Goal: Task Accomplishment & Management: Use online tool/utility

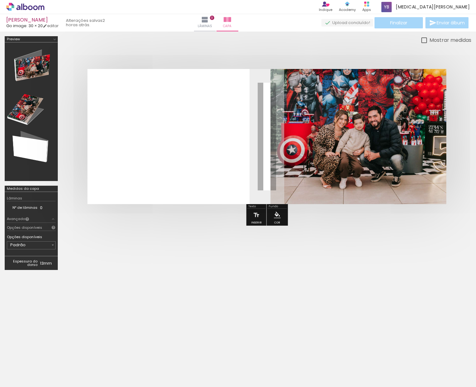
click at [334, 319] on div at bounding box center [238, 313] width 476 height 69
click at [325, 141] on quentale-photo at bounding box center [358, 136] width 176 height 135
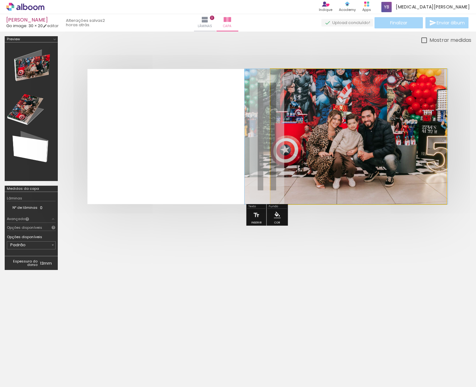
drag, startPoint x: 326, startPoint y: 124, endPoint x: 320, endPoint y: 119, distance: 8.2
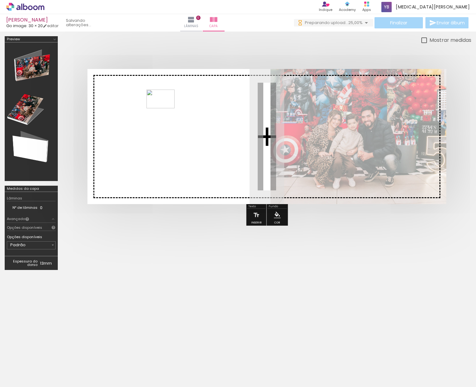
drag, startPoint x: 318, startPoint y: 308, endPoint x: 165, endPoint y: 108, distance: 251.0
click at [165, 108] on quentale-workspace at bounding box center [238, 193] width 476 height 387
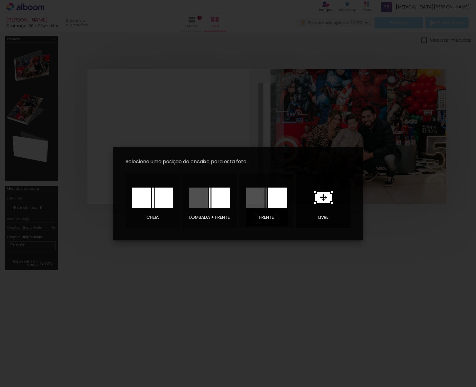
click at [322, 196] on icon at bounding box center [323, 197] width 17 height 11
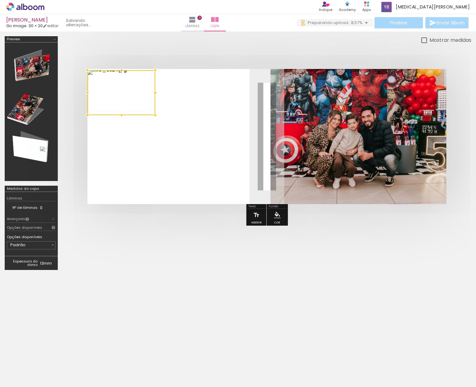
drag, startPoint x: 175, startPoint y: 130, endPoint x: 128, endPoint y: 96, distance: 57.5
click at [128, 96] on div at bounding box center [121, 92] width 68 height 45
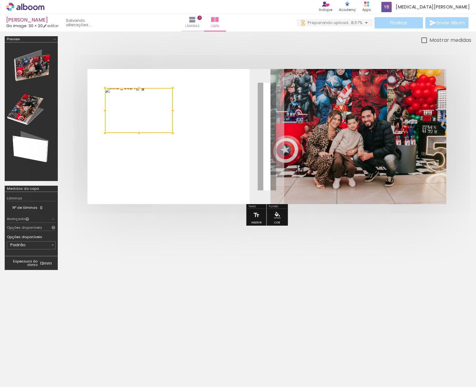
drag, startPoint x: 145, startPoint y: 107, endPoint x: 165, endPoint y: 129, distance: 29.6
click at [163, 127] on div at bounding box center [139, 110] width 68 height 45
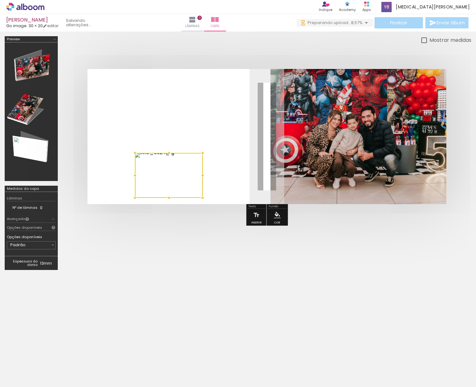
drag, startPoint x: 161, startPoint y: 121, endPoint x: 191, endPoint y: 185, distance: 70.8
click at [191, 185] on div at bounding box center [169, 175] width 68 height 45
click at [223, 179] on quentale-layouter at bounding box center [266, 136] width 359 height 135
click at [191, 173] on quentale-photo at bounding box center [170, 176] width 68 height 45
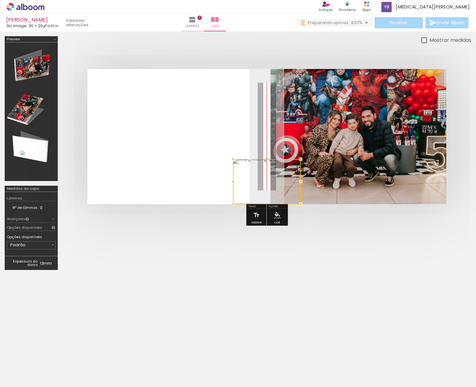
drag, startPoint x: 172, startPoint y: 169, endPoint x: 275, endPoint y: 414, distance: 265.2
click at [275, 387] on html "link( href="../../bower_components/polymer/polymer.html" rel="import" ) picture…" at bounding box center [238, 193] width 476 height 387
click at [226, 112] on quentale-layouter at bounding box center [266, 136] width 359 height 135
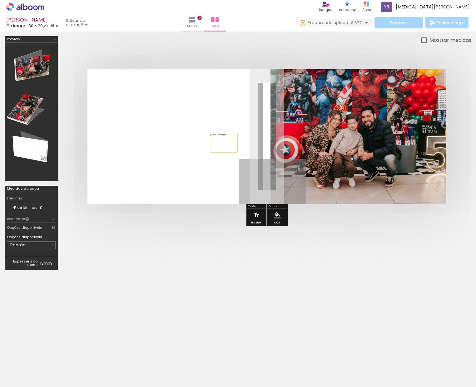
drag, startPoint x: 261, startPoint y: 180, endPoint x: 214, endPoint y: 134, distance: 66.2
click at [214, 134] on quentale-layouter at bounding box center [266, 136] width 359 height 135
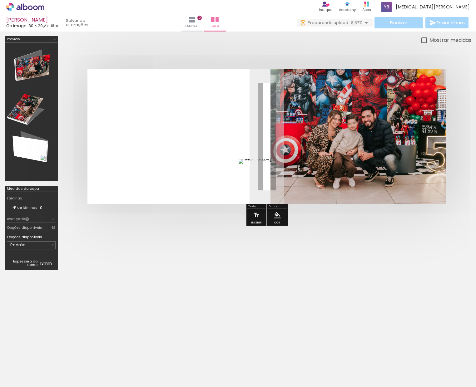
click at [263, 172] on quentale-photo at bounding box center [273, 181] width 68 height 45
drag, startPoint x: 260, startPoint y: 173, endPoint x: 214, endPoint y: 132, distance: 61.3
click at [233, 157] on div at bounding box center [267, 179] width 68 height 45
click at [222, 130] on div at bounding box center [224, 136] width 68 height 45
click at [363, 356] on iron-icon at bounding box center [363, 353] width 7 height 7
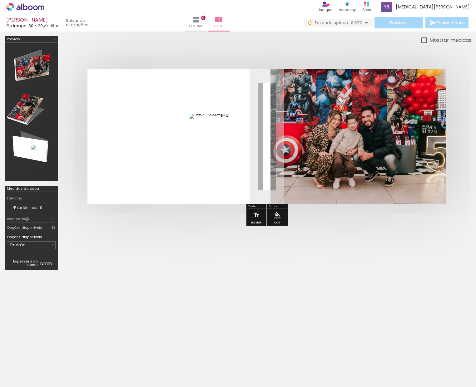
click at [237, 140] on quentale-photo at bounding box center [224, 136] width 68 height 45
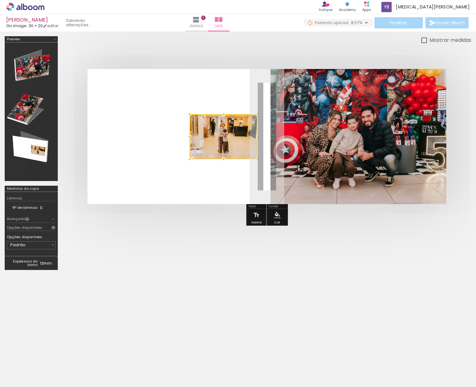
click at [221, 134] on div at bounding box center [224, 136] width 68 height 45
drag, startPoint x: 212, startPoint y: 103, endPoint x: 231, endPoint y: 155, distance: 55.5
click at [231, 155] on album-spread at bounding box center [266, 136] width 359 height 135
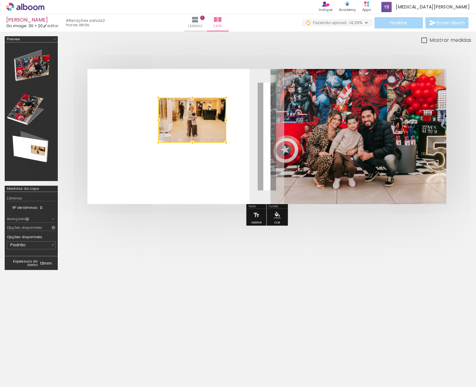
drag, startPoint x: 229, startPoint y: 148, endPoint x: 193, endPoint y: 129, distance: 40.9
click at [193, 129] on div at bounding box center [192, 120] width 68 height 45
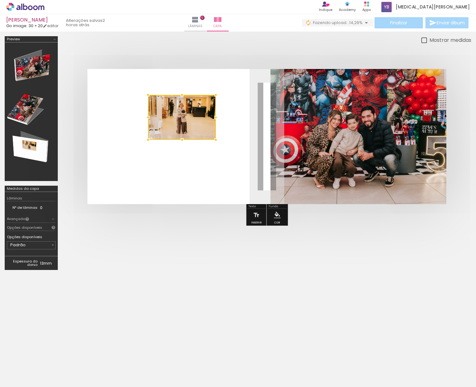
click at [197, 128] on div at bounding box center [182, 117] width 68 height 45
click at [197, 127] on div at bounding box center [182, 117] width 68 height 45
drag, startPoint x: 176, startPoint y: 125, endPoint x: 191, endPoint y: 184, distance: 61.6
click at [191, 140] on div at bounding box center [182, 117] width 68 height 45
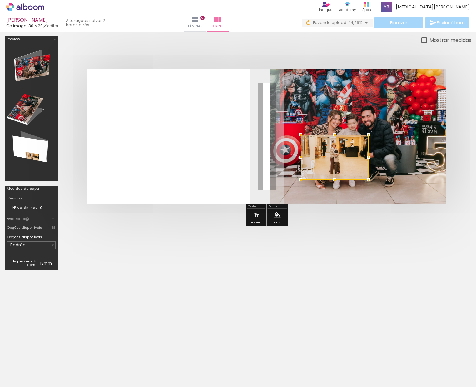
drag, startPoint x: 259, startPoint y: 152, endPoint x: 735, endPoint y: 89, distance: 479.4
click at [476, 89] on html "link( href="../../bower_components/polymer/polymer.html" rel="import" ) picture…" at bounding box center [238, 193] width 476 height 387
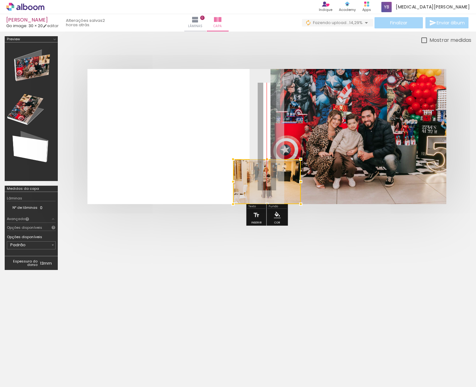
drag, startPoint x: 430, startPoint y: 101, endPoint x: 289, endPoint y: 414, distance: 343.4
click at [289, 387] on html "link( href="../../bower_components/polymer/polymer.html" rel="import" ) picture…" at bounding box center [238, 193] width 476 height 387
click at [259, 319] on div at bounding box center [238, 313] width 476 height 69
click at [367, 355] on div "Excluir" at bounding box center [364, 354] width 8 height 8
click at [365, 353] on iron-icon at bounding box center [363, 353] width 7 height 7
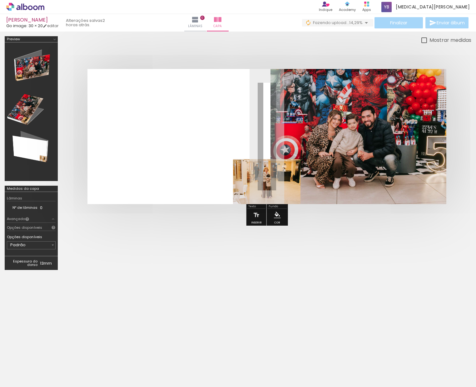
type paper-slider "193"
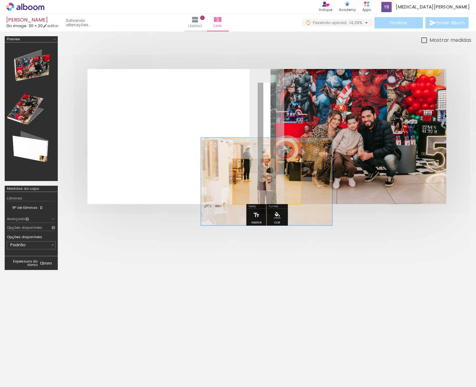
click at [270, 167] on div at bounding box center [260, 166] width 24 height 10
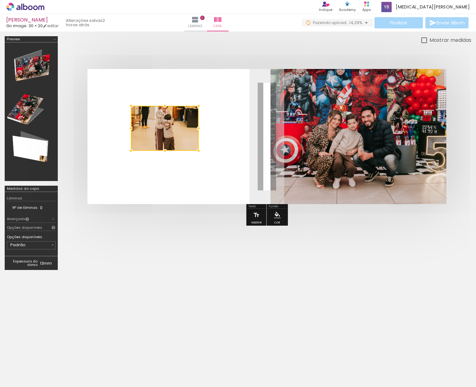
drag, startPoint x: 261, startPoint y: 181, endPoint x: 159, endPoint y: 127, distance: 115.4
click at [159, 127] on div at bounding box center [165, 128] width 68 height 45
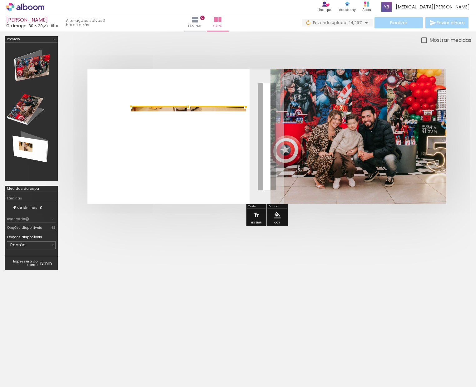
drag, startPoint x: 199, startPoint y: 152, endPoint x: 251, endPoint y: 78, distance: 90.5
click at [251, 78] on album-spread at bounding box center [266, 136] width 359 height 135
drag, startPoint x: 220, startPoint y: 129, endPoint x: 221, endPoint y: 138, distance: 8.5
click at [221, 138] on quentale-layouter at bounding box center [266, 136] width 359 height 135
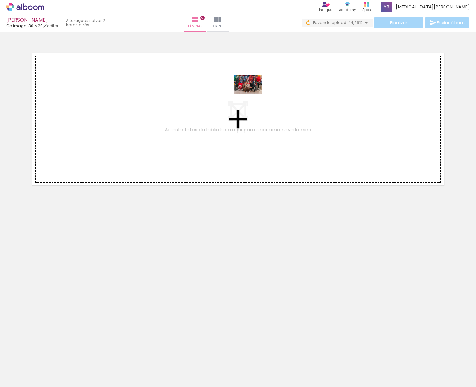
drag, startPoint x: 70, startPoint y: 368, endPoint x: 253, endPoint y: 94, distance: 329.8
click at [253, 94] on quentale-workspace at bounding box center [238, 193] width 476 height 387
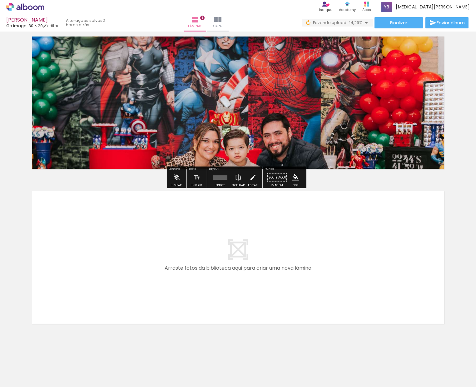
scroll to position [16, 0]
click at [271, 78] on quentale-photo at bounding box center [238, 102] width 418 height 139
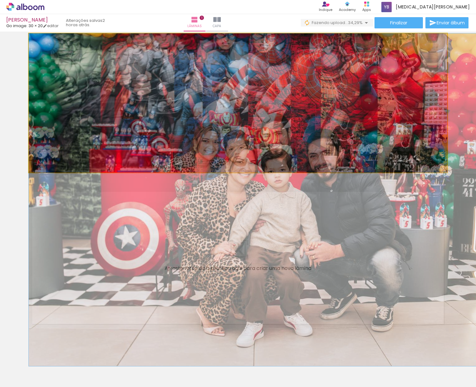
drag, startPoint x: 274, startPoint y: 101, endPoint x: 271, endPoint y: 54, distance: 47.2
click at [271, 54] on quentale-layouter at bounding box center [238, 102] width 418 height 139
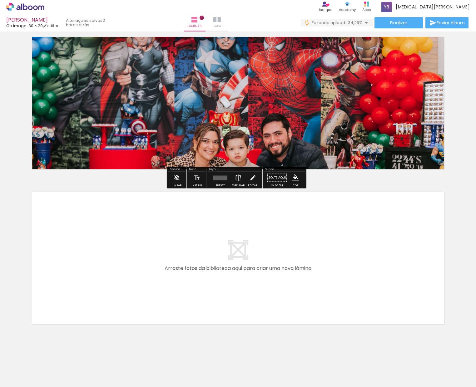
click at [221, 28] on span "Capa" at bounding box center [217, 26] width 8 height 6
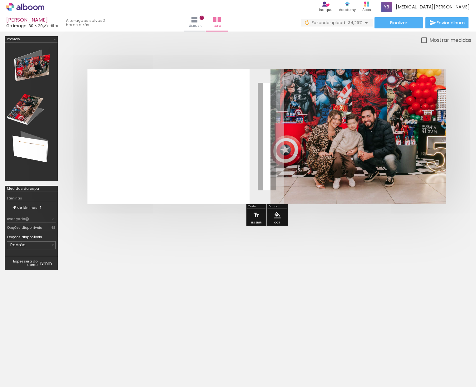
drag, startPoint x: 205, startPoint y: 105, endPoint x: 205, endPoint y: 117, distance: 12.5
click at [205, 117] on quentale-layouter at bounding box center [266, 136] width 359 height 135
drag, startPoint x: 207, startPoint y: 115, endPoint x: 204, endPoint y: 95, distance: 20.0
click at [204, 95] on quentale-layouter at bounding box center [266, 136] width 359 height 135
drag, startPoint x: 202, startPoint y: 97, endPoint x: 206, endPoint y: 111, distance: 14.8
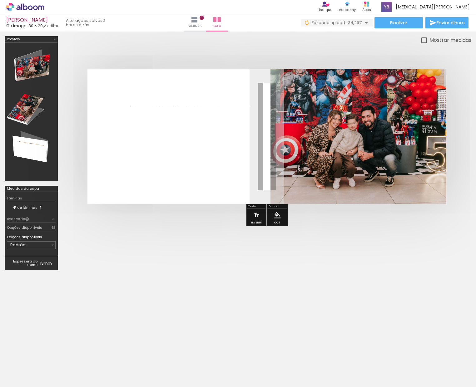
click at [206, 111] on quentale-layouter at bounding box center [266, 136] width 359 height 135
click at [205, 105] on quentale-layouter at bounding box center [266, 136] width 359 height 135
click at [205, 107] on quentale-layouter at bounding box center [266, 136] width 359 height 135
click at [203, 106] on quentale-layouter at bounding box center [266, 136] width 359 height 135
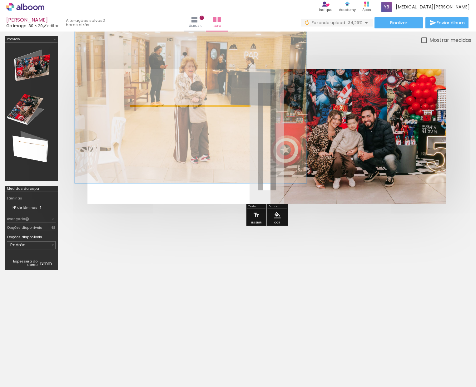
click at [202, 106] on quentale-photo at bounding box center [191, 106] width 120 height 0
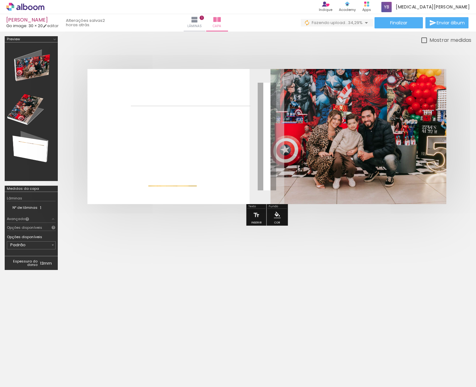
drag, startPoint x: 202, startPoint y: 106, endPoint x: 171, endPoint y: 209, distance: 107.9
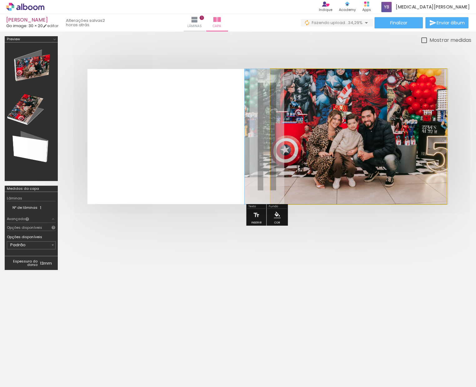
click at [367, 167] on quentale-photo at bounding box center [358, 136] width 176 height 135
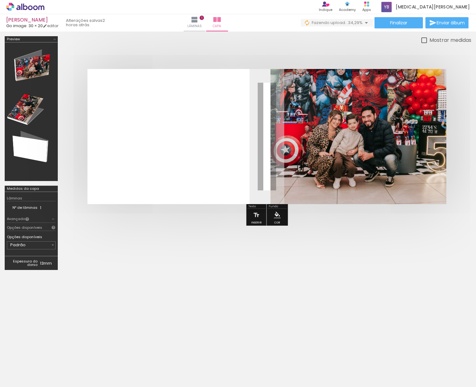
scroll to position [0, 434]
click at [202, 27] on span "Lâminas" at bounding box center [194, 26] width 14 height 6
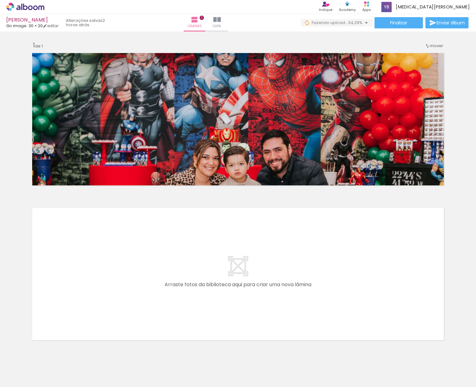
click at [229, 116] on quentale-photo at bounding box center [238, 119] width 418 height 139
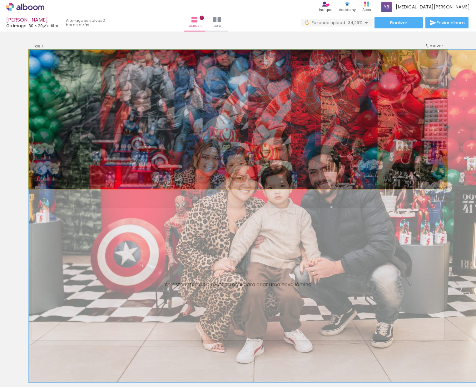
drag, startPoint x: 216, startPoint y: 103, endPoint x: 229, endPoint y: 121, distance: 21.9
click at [229, 121] on quentale-layouter at bounding box center [238, 119] width 418 height 139
drag, startPoint x: 226, startPoint y: 132, endPoint x: 224, endPoint y: 110, distance: 22.0
click at [224, 110] on quentale-layouter at bounding box center [238, 119] width 418 height 139
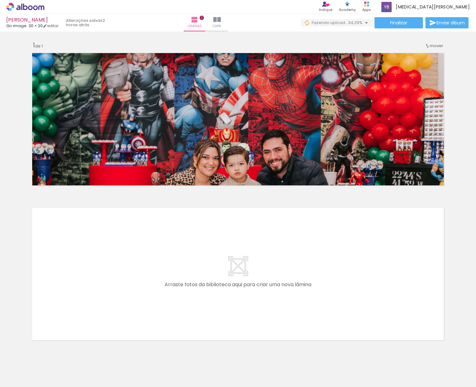
click at [402, 132] on quentale-photo at bounding box center [238, 119] width 418 height 139
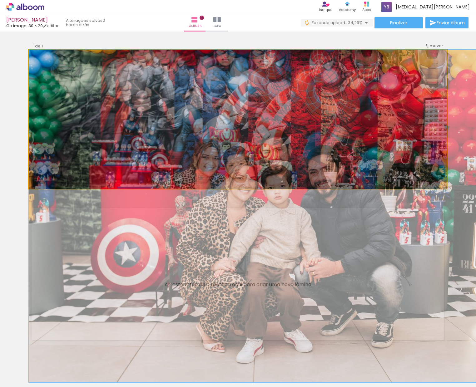
drag, startPoint x: 385, startPoint y: 122, endPoint x: 351, endPoint y: 124, distance: 34.7
click at [351, 124] on quentale-layouter at bounding box center [238, 119] width 418 height 139
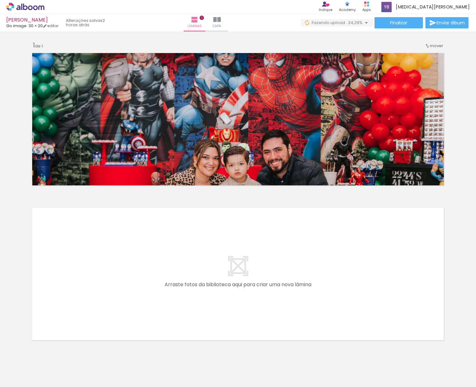
click at [151, 82] on quentale-photo at bounding box center [238, 119] width 418 height 139
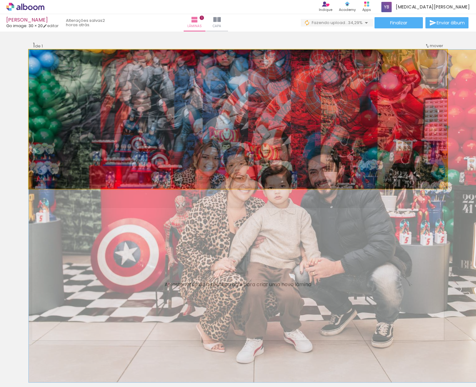
drag, startPoint x: 151, startPoint y: 82, endPoint x: 230, endPoint y: 66, distance: 80.0
click at [210, 83] on quentale-layouter at bounding box center [238, 119] width 418 height 139
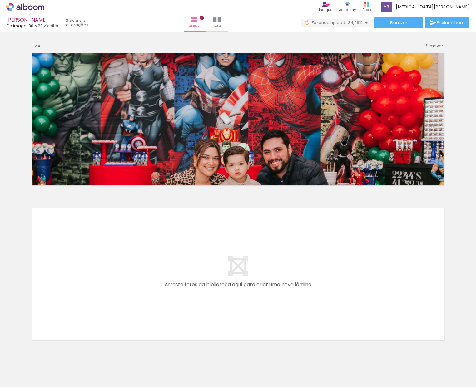
click at [261, 65] on quentale-photo at bounding box center [238, 119] width 418 height 139
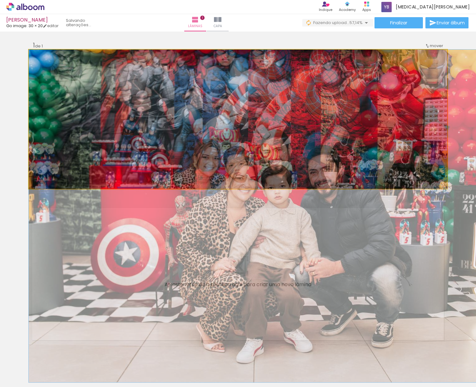
click at [281, 94] on quentale-photo at bounding box center [238, 119] width 418 height 139
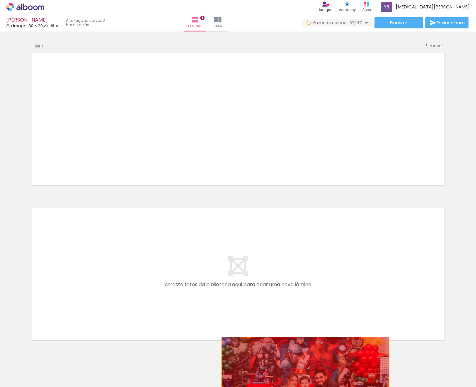
drag, startPoint x: 281, startPoint y: 94, endPoint x: 300, endPoint y: 372, distance: 277.9
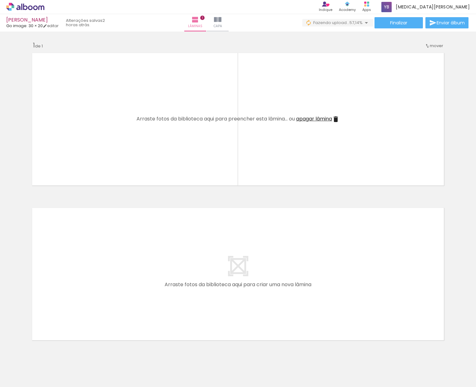
click at [121, 161] on quentale-layouter at bounding box center [238, 119] width 418 height 139
click at [151, 372] on div at bounding box center [153, 366] width 21 height 31
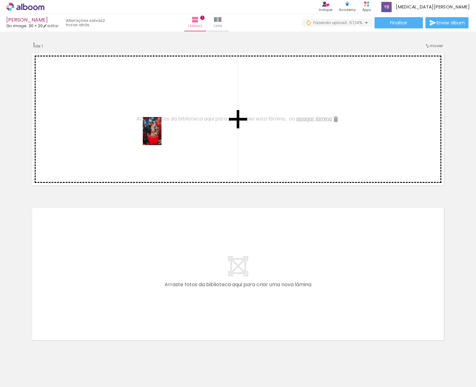
drag, startPoint x: 157, startPoint y: 372, endPoint x: 161, endPoint y: 136, distance: 235.8
click at [161, 136] on quentale-workspace at bounding box center [238, 193] width 476 height 387
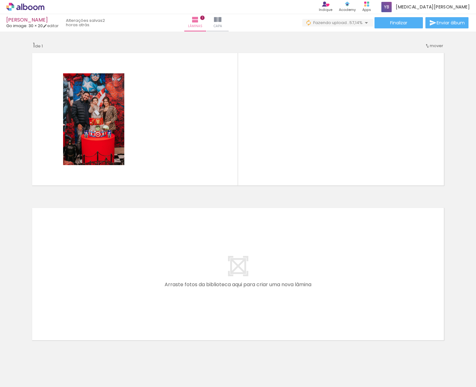
click at [194, 370] on div at bounding box center [188, 366] width 31 height 21
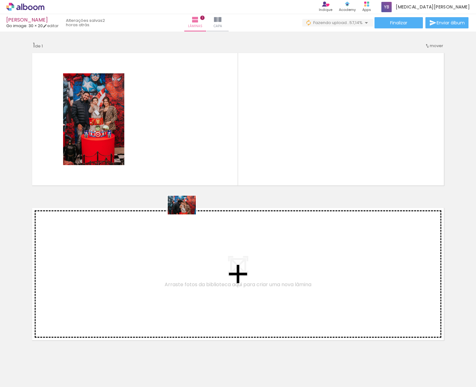
drag, startPoint x: 193, startPoint y: 371, endPoint x: 176, endPoint y: 132, distance: 238.8
click at [176, 132] on quentale-workspace at bounding box center [238, 193] width 476 height 387
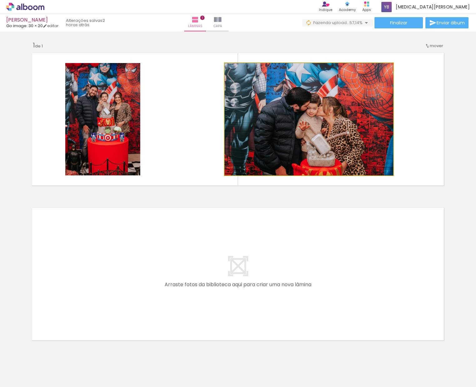
click at [329, 137] on quentale-photo at bounding box center [308, 119] width 169 height 112
drag, startPoint x: 222, startPoint y: 63, endPoint x: 302, endPoint y: 110, distance: 92.5
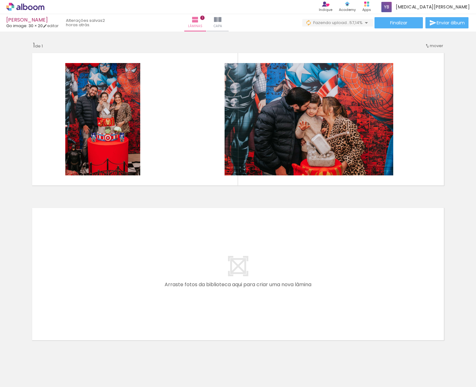
click at [311, 112] on quentale-photo at bounding box center [308, 119] width 169 height 112
drag, startPoint x: 404, startPoint y: 105, endPoint x: 362, endPoint y: 138, distance: 53.2
click at [369, 134] on quentale-layouter at bounding box center [238, 119] width 418 height 139
click at [360, 138] on quentale-photo at bounding box center [308, 119] width 169 height 112
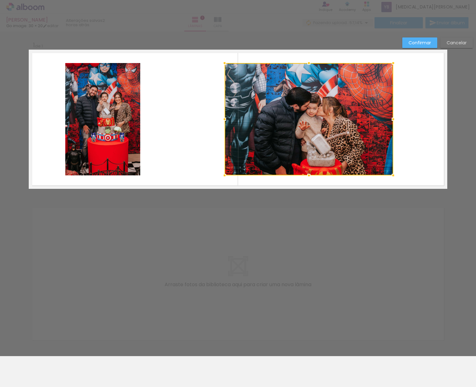
click at [360, 138] on div at bounding box center [308, 119] width 169 height 112
click at [0, 0] on slot "Cancelar" at bounding box center [0, 0] width 0 height 0
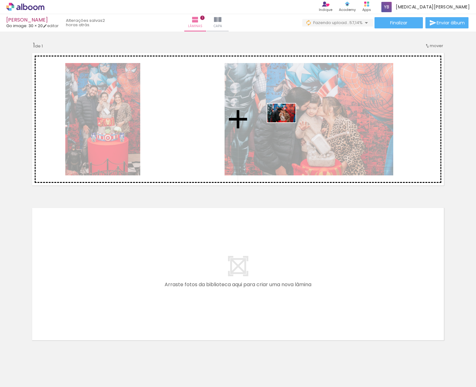
drag, startPoint x: 231, startPoint y: 371, endPoint x: 286, endPoint y: 122, distance: 254.5
click at [286, 122] on quentale-workspace at bounding box center [238, 193] width 476 height 387
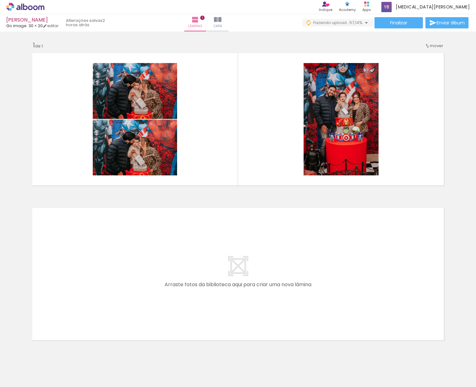
click at [139, 92] on quentale-photo at bounding box center [135, 91] width 84 height 56
drag, startPoint x: 139, startPoint y: 92, endPoint x: 162, endPoint y: 97, distance: 23.3
click at [148, 84] on quentale-photo at bounding box center [135, 91] width 84 height 56
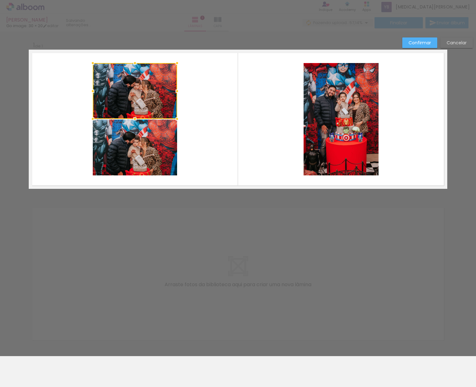
click at [148, 84] on div at bounding box center [135, 91] width 84 height 56
click at [222, 113] on quentale-layouter at bounding box center [238, 119] width 418 height 139
click at [149, 98] on quentale-photo at bounding box center [135, 91] width 84 height 56
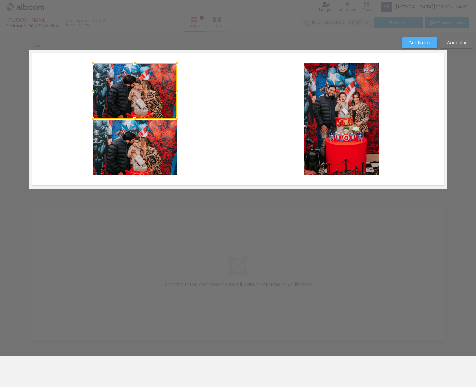
click at [149, 98] on div at bounding box center [135, 91] width 84 height 56
click at [147, 97] on div at bounding box center [135, 91] width 84 height 56
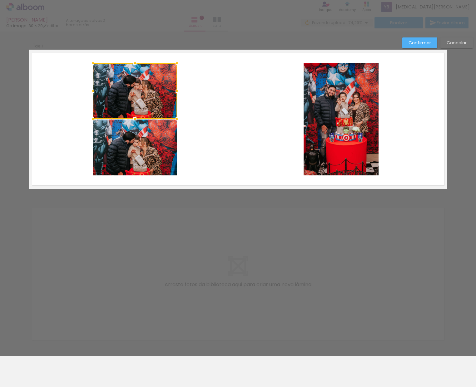
click at [147, 97] on div at bounding box center [135, 91] width 84 height 56
click at [236, 366] on neon-animatable "Inserir lâmina 1 de 1 Confirmar Cancelar" at bounding box center [238, 218] width 476 height 373
click at [281, 370] on neon-animatable "Inserir lâmina 1 de 1 Confirmar Cancelar" at bounding box center [238, 218] width 476 height 373
click at [290, 368] on neon-animatable "Inserir lâmina 1 de 1 Confirmar Cancelar" at bounding box center [238, 218] width 476 height 373
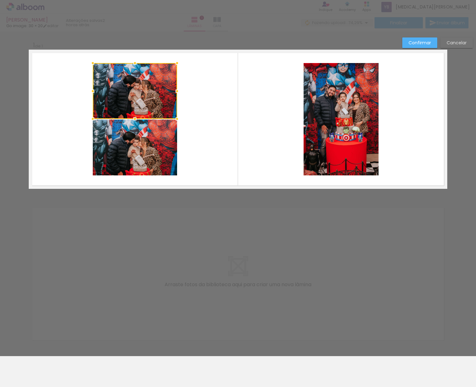
click at [285, 356] on neon-animatable "Inserir lâmina 1 de 1 Confirmar Cancelar" at bounding box center [238, 218] width 476 height 373
drag, startPoint x: 176, startPoint y: 122, endPoint x: 180, endPoint y: 122, distance: 3.8
click at [176, 122] on div at bounding box center [177, 119] width 12 height 12
click at [204, 126] on quentale-layouter at bounding box center [238, 119] width 418 height 139
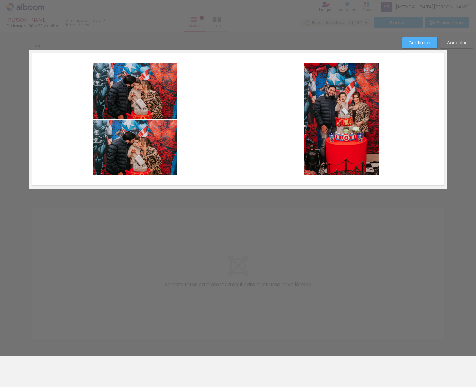
click at [208, 273] on div "Confirmar Cancelar" at bounding box center [238, 194] width 476 height 325
click at [291, 362] on neon-animatable "Inserir lâmina 1 de 1 Confirmar Cancelar" at bounding box center [238, 218] width 476 height 373
click at [292, 362] on neon-animatable "Inserir lâmina 1 de 1 Confirmar Cancelar" at bounding box center [238, 218] width 476 height 373
click at [326, 211] on div "Confirmar Cancelar" at bounding box center [238, 194] width 476 height 325
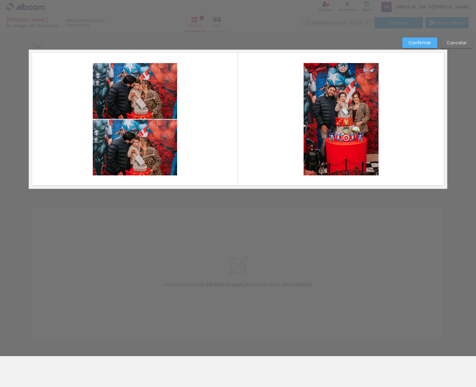
click at [326, 211] on div "Confirmar Cancelar" at bounding box center [238, 194] width 476 height 325
click at [0, 0] on slot "Cancelar" at bounding box center [0, 0] width 0 height 0
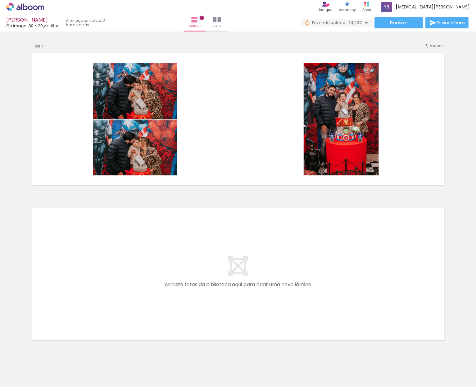
click at [101, 84] on quentale-photo at bounding box center [135, 91] width 84 height 56
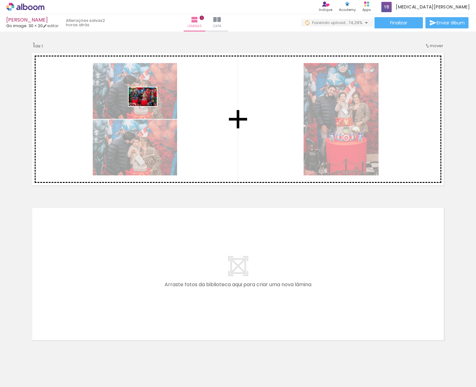
drag, startPoint x: 367, startPoint y: 373, endPoint x: 147, endPoint y: 106, distance: 345.4
click at [147, 106] on quentale-workspace at bounding box center [238, 193] width 476 height 387
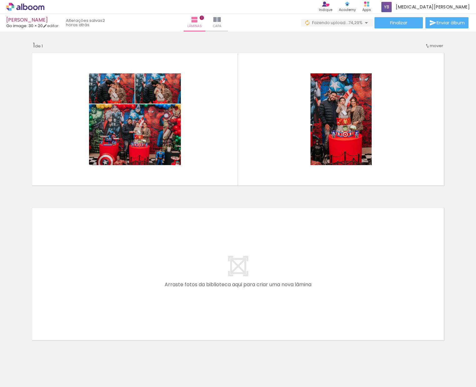
click at [154, 90] on div at bounding box center [154, 89] width 7 height 6
click at [168, 93] on quentale-photo at bounding box center [158, 88] width 46 height 30
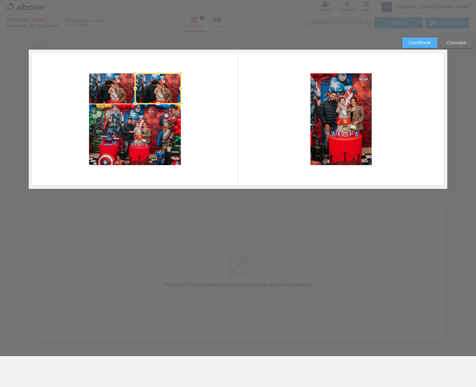
click at [432, 43] on paper-button "Confirmar" at bounding box center [419, 42] width 35 height 11
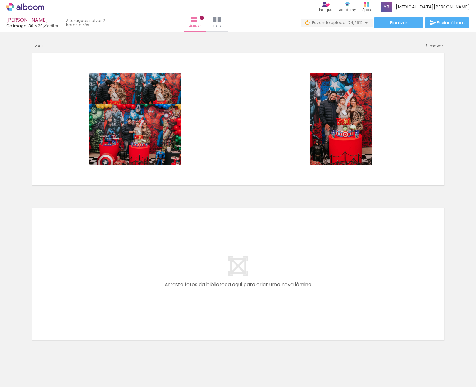
drag, startPoint x: 208, startPoint y: 81, endPoint x: 166, endPoint y: 92, distance: 43.0
click at [166, 92] on quentale-layouter at bounding box center [238, 119] width 418 height 139
click at [166, 92] on quentale-photo at bounding box center [158, 88] width 46 height 30
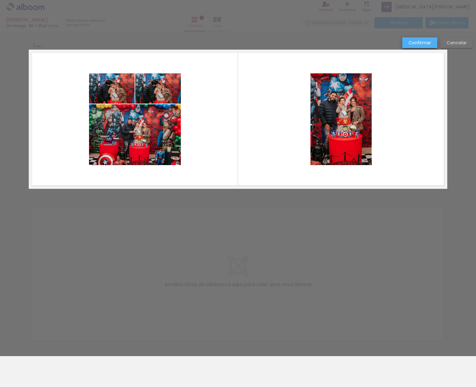
click at [0, 0] on slot "Confirmar" at bounding box center [0, 0] width 0 height 0
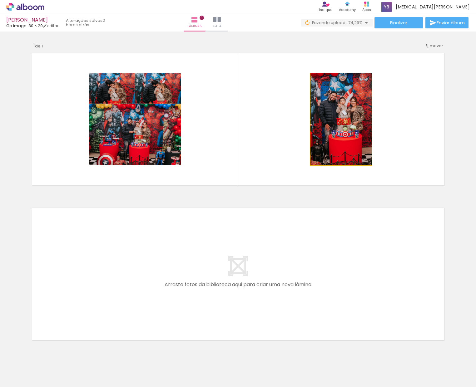
click at [358, 91] on quentale-photo at bounding box center [340, 119] width 61 height 92
click at [341, 105] on quentale-photo at bounding box center [340, 119] width 61 height 92
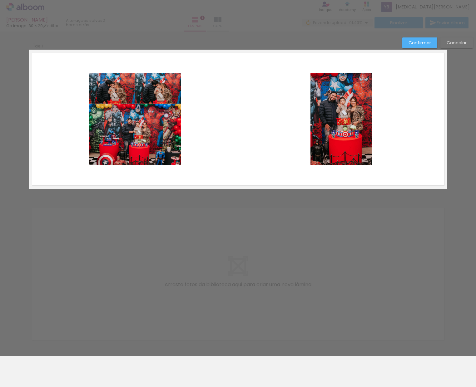
click at [390, 164] on quentale-layouter at bounding box center [238, 119] width 418 height 139
click at [274, 135] on quentale-layouter at bounding box center [238, 119] width 418 height 139
click at [124, 125] on quentale-photo at bounding box center [135, 134] width 92 height 61
click at [186, 276] on div "Confirmar Cancelar" at bounding box center [238, 194] width 476 height 325
click at [147, 359] on neon-animatable "Inserir lâmina 1 de 1 Confirmar Cancelar" at bounding box center [238, 218] width 476 height 373
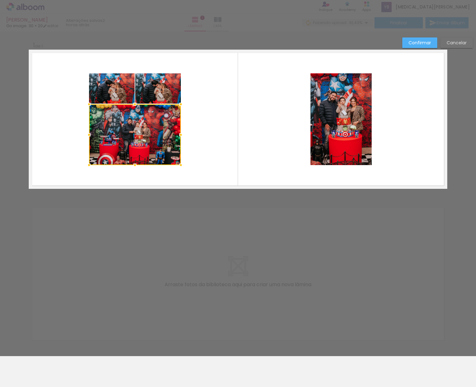
click at [446, 42] on paper-button "Cancelar" at bounding box center [456, 42] width 32 height 11
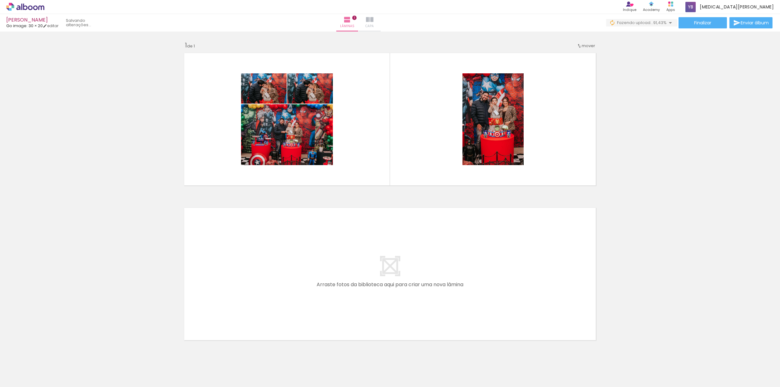
click at [374, 24] on span "Capa" at bounding box center [369, 26] width 8 height 6
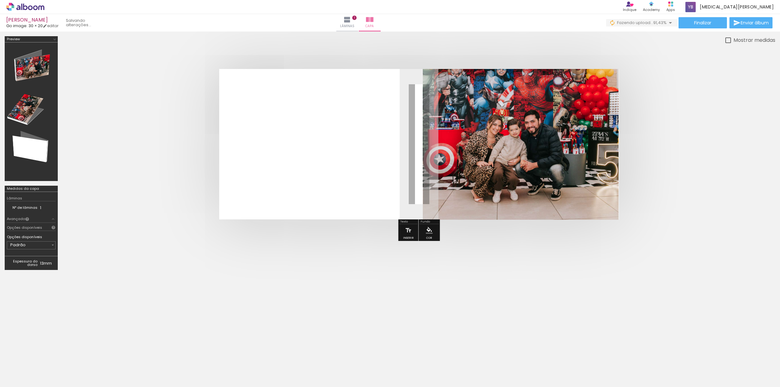
click at [476, 175] on quentale-photo at bounding box center [521, 144] width 196 height 151
click at [351, 20] on iron-icon at bounding box center [346, 19] width 7 height 7
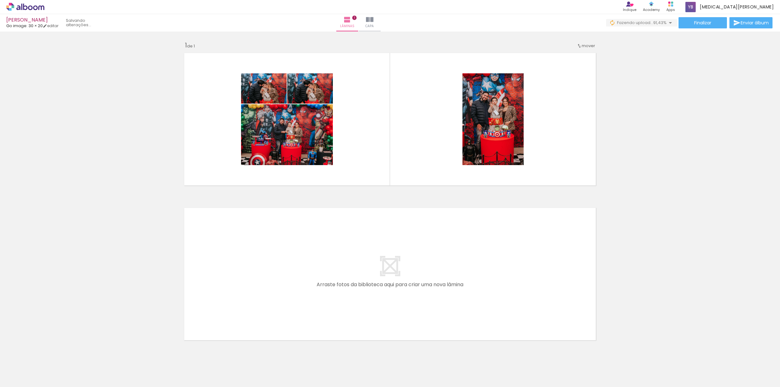
click at [470, 86] on div at bounding box center [469, 89] width 7 height 6
click at [467, 123] on paper-item at bounding box center [469, 122] width 11 height 4
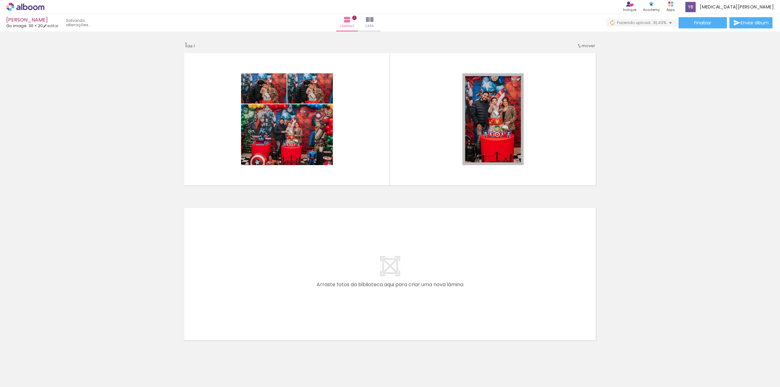
click at [467, 123] on paper-item at bounding box center [469, 122] width 11 height 4
click at [470, 92] on div at bounding box center [469, 89] width 7 height 6
click at [469, 101] on paper-item at bounding box center [469, 100] width 11 height 4
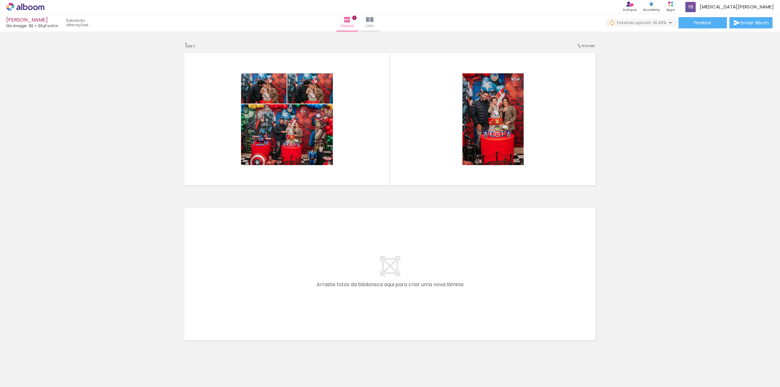
click at [476, 103] on quentale-photo at bounding box center [492, 119] width 61 height 92
drag, startPoint x: 527, startPoint y: 76, endPoint x: 524, endPoint y: 74, distance: 4.2
click at [476, 76] on quentale-layouter at bounding box center [390, 119] width 418 height 139
drag, startPoint x: 524, startPoint y: 74, endPoint x: 515, endPoint y: 84, distance: 13.7
click at [476, 84] on quentale-layouter at bounding box center [390, 119] width 418 height 139
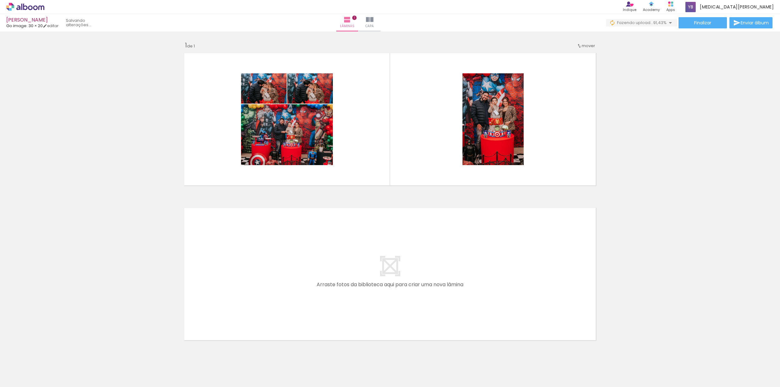
click at [476, 87] on quentale-photo at bounding box center [492, 119] width 61 height 92
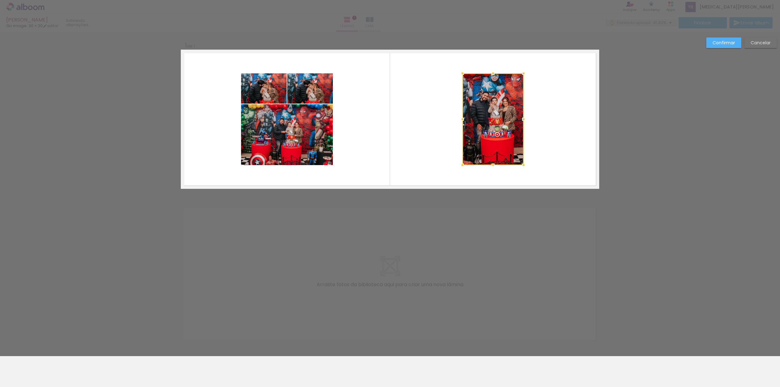
click at [0, 0] on slot "Cancelar" at bounding box center [0, 0] width 0 height 0
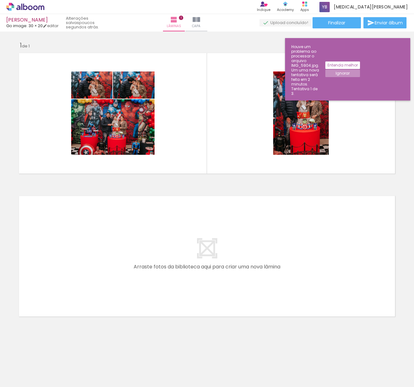
click at [360, 70] on paper-button "Ignorar" at bounding box center [342, 73] width 35 height 7
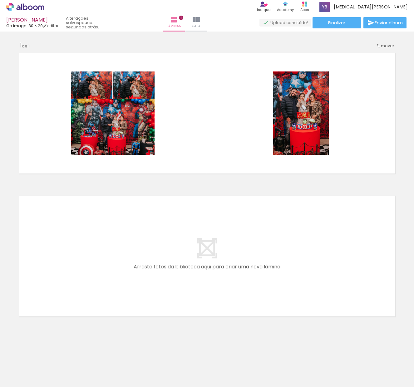
scroll to position [0, 2897]
click at [51, 387] on iron-horizontal-list at bounding box center [45, 367] width 12 height 39
click at [290, 119] on quentale-photo at bounding box center [301, 112] width 56 height 83
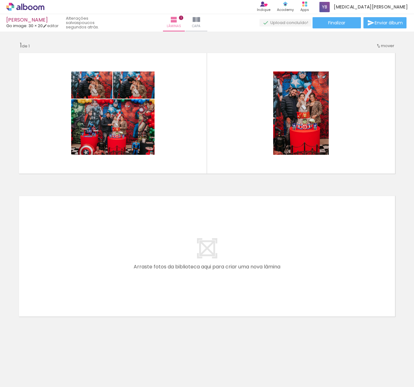
drag, startPoint x: 251, startPoint y: 86, endPoint x: 285, endPoint y: 92, distance: 35.0
click at [271, 112] on quentale-layouter at bounding box center [207, 113] width 383 height 127
click at [0, 0] on slot "P&B" at bounding box center [0, 0] width 0 height 0
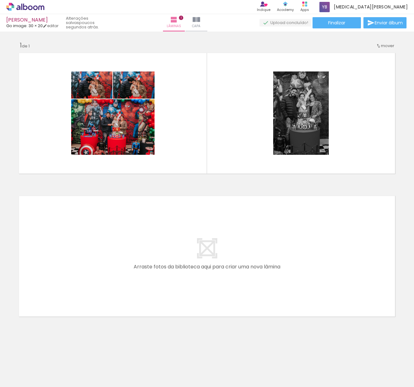
click at [0, 0] on slot "P&B" at bounding box center [0, 0] width 0 height 0
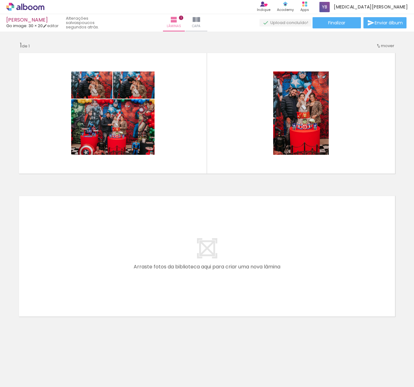
click at [0, 0] on slot "P&B" at bounding box center [0, 0] width 0 height 0
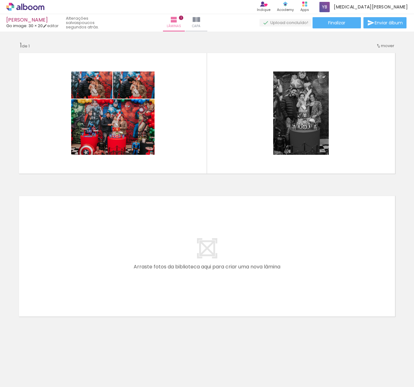
click at [0, 0] on slot "P&B" at bounding box center [0, 0] width 0 height 0
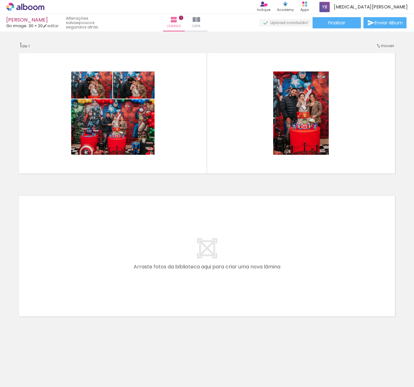
click at [127, 85] on div "Largura Cor" at bounding box center [132, 87] width 11 height 9
click at [142, 85] on quentale-photo at bounding box center [134, 84] width 42 height 27
click at [146, 90] on quentale-photo at bounding box center [134, 84] width 42 height 27
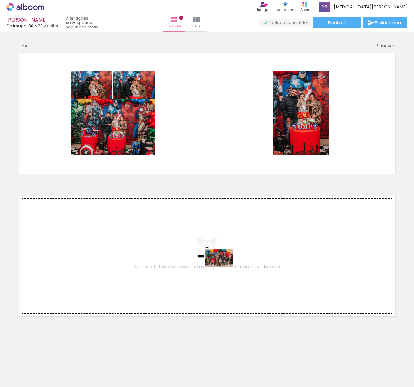
drag, startPoint x: 281, startPoint y: 369, endPoint x: 221, endPoint y: 260, distance: 124.0
click at [221, 260] on quentale-workspace at bounding box center [207, 193] width 414 height 387
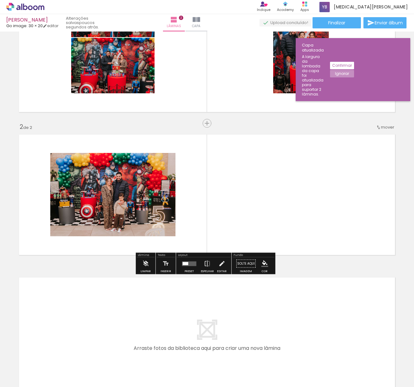
scroll to position [67, 0]
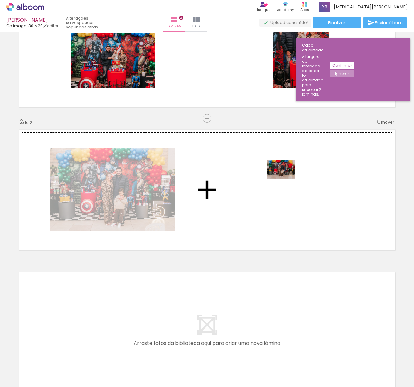
drag, startPoint x: 345, startPoint y: 370, endPoint x: 286, endPoint y: 178, distance: 200.9
click at [286, 178] on quentale-workspace at bounding box center [207, 193] width 414 height 387
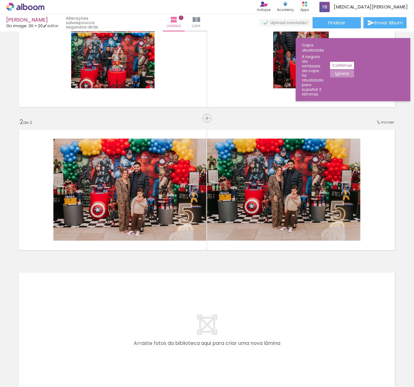
click at [274, 203] on quentale-photo at bounding box center [283, 190] width 153 height 102
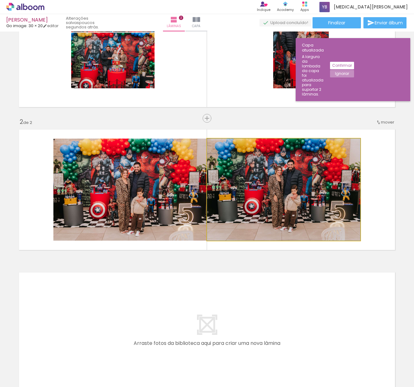
click at [254, 187] on img at bounding box center [283, 190] width 153 height 102
click at [254, 187] on quentale-photo at bounding box center [283, 190] width 153 height 102
drag, startPoint x: 371, startPoint y: 185, endPoint x: 345, endPoint y: 205, distance: 33.2
click at [345, 205] on quentale-layouter at bounding box center [207, 189] width 383 height 127
click at [341, 200] on img at bounding box center [283, 190] width 153 height 102
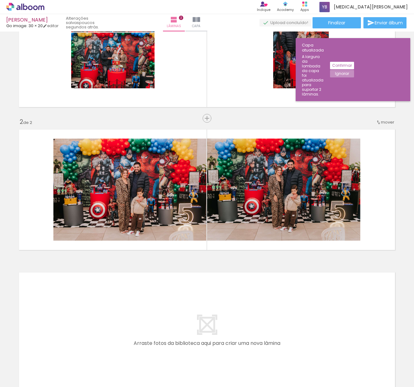
click at [334, 182] on quentale-photo at bounding box center [283, 190] width 153 height 102
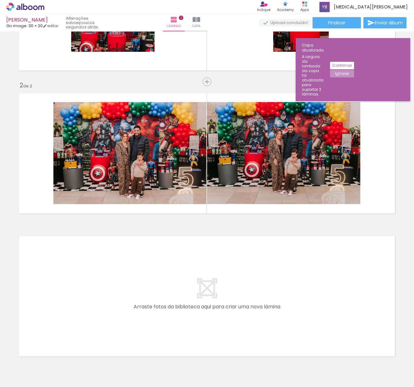
scroll to position [137, 0]
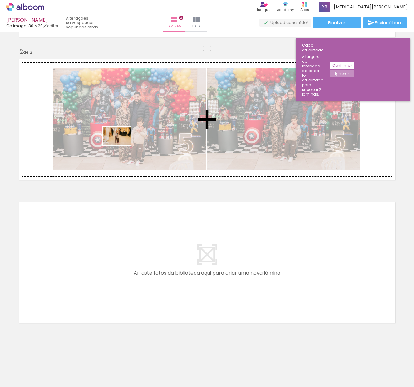
drag, startPoint x: 85, startPoint y: 359, endPoint x: 121, endPoint y: 145, distance: 216.4
click at [121, 145] on quentale-workspace at bounding box center [207, 193] width 414 height 387
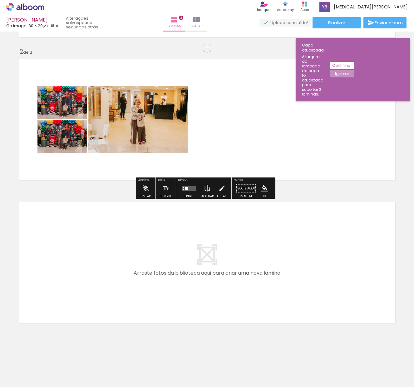
click at [158, 115] on quentale-photo at bounding box center [138, 119] width 100 height 67
click at [52, 107] on paper-listbox at bounding box center [57, 122] width 11 height 30
click at [69, 113] on quentale-photo at bounding box center [62, 102] width 50 height 33
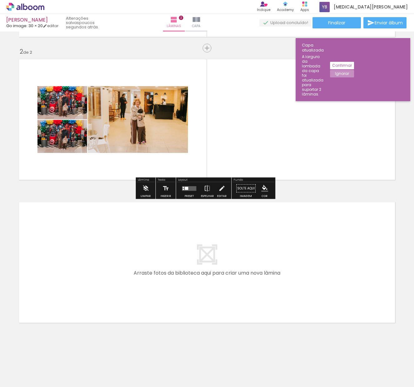
drag, startPoint x: 31, startPoint y: 91, endPoint x: 68, endPoint y: 150, distance: 69.3
click at [57, 147] on quentale-layouter at bounding box center [207, 119] width 383 height 127
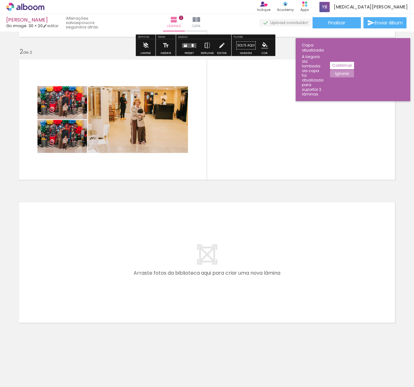
click at [0, 0] on slot "Ignorar" at bounding box center [0, 0] width 0 height 0
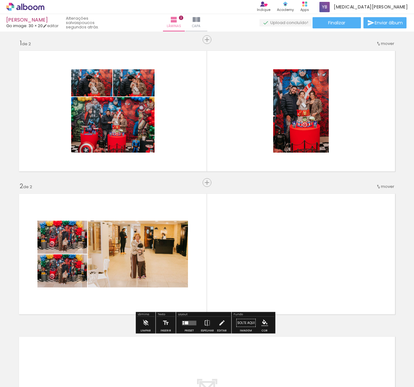
scroll to position [0, 0]
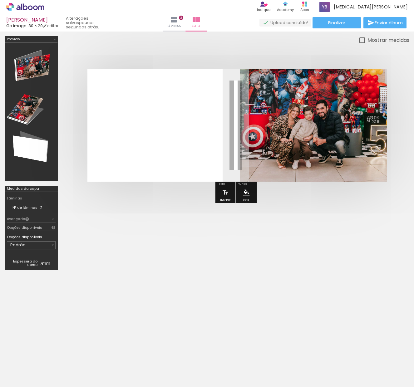
click at [33, 9] on icon at bounding box center [35, 7] width 5 height 5
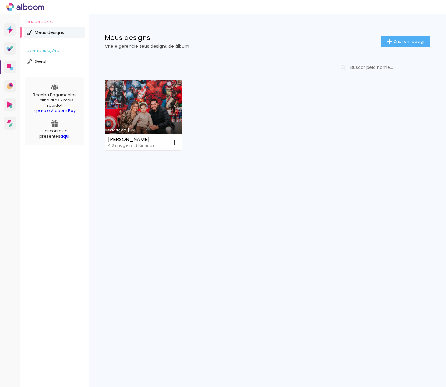
click at [151, 114] on link "Criado em 07/10/25" at bounding box center [143, 115] width 77 height 71
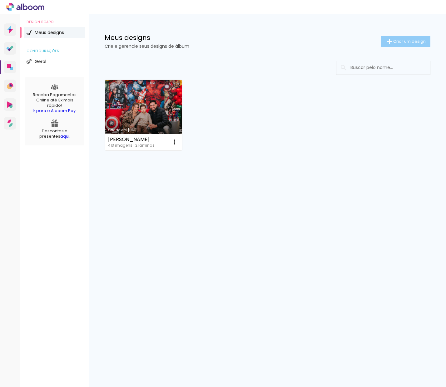
click at [395, 42] on span "Criar um design" at bounding box center [409, 41] width 32 height 4
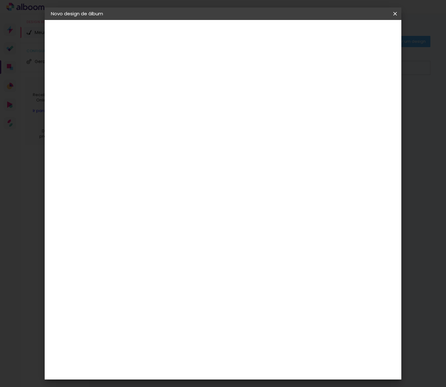
click at [153, 87] on input at bounding box center [153, 84] width 0 height 10
type input "Miguel Aniversário"
type paper-input "Miguel Aniversário"
click at [180, 34] on header "Informações Dê um título ao seu álbum. Avançar" at bounding box center [153, 38] width 54 height 37
click at [217, 35] on paper-button "Avançar" at bounding box center [201, 33] width 31 height 11
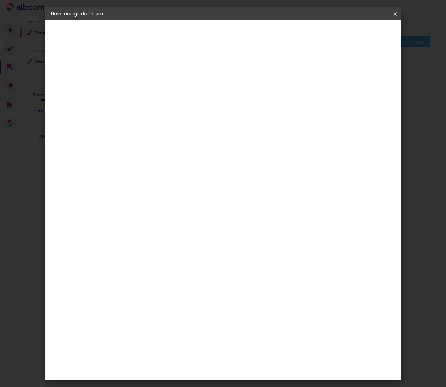
click at [165, 117] on input at bounding box center [168, 119] width 63 height 8
type input "e"
click at [173, 120] on input at bounding box center [168, 119] width 63 height 8
type input "alfa"
type paper-input "alfa"
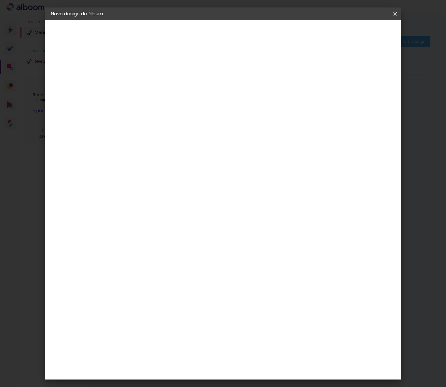
click at [176, 143] on div "AlfaFotoBook" at bounding box center [165, 141] width 33 height 5
click at [0, 0] on slot "Avançar" at bounding box center [0, 0] width 0 height 0
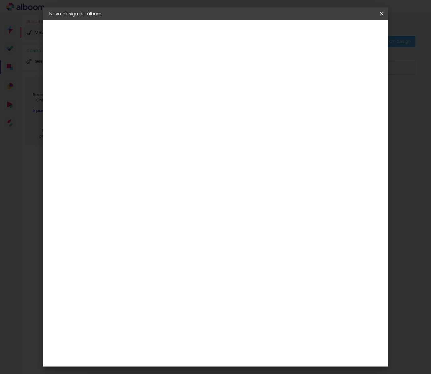
scroll to position [29, 0]
click at [194, 307] on span "Max" at bounding box center [179, 315] width 29 height 17
click at [0, 0] on slot "Avançar" at bounding box center [0, 0] width 0 height 0
click at [0, 0] on slot "Mostrar sangria" at bounding box center [0, 0] width 0 height 0
type paper-checkbox "on"
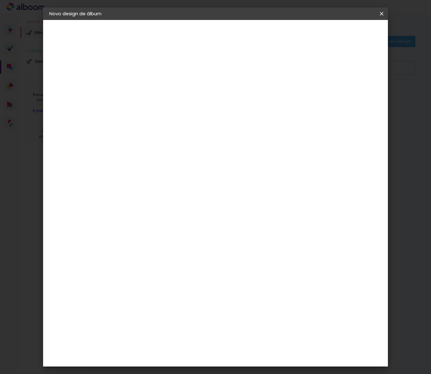
click at [0, 0] on slot "Mostrar sangria" at bounding box center [0, 0] width 0 height 0
click at [349, 29] on paper-button "Iniciar design" at bounding box center [328, 33] width 41 height 11
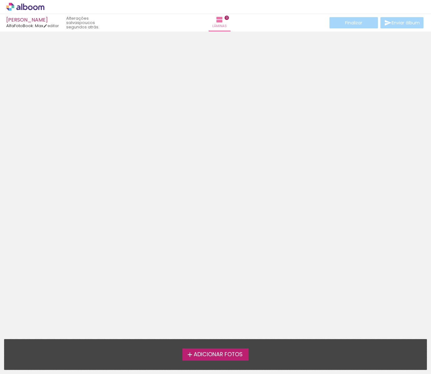
click at [195, 352] on span "Adicionar Fotos" at bounding box center [218, 355] width 49 height 6
click at [0, 0] on input "file" at bounding box center [0, 0] width 0 height 0
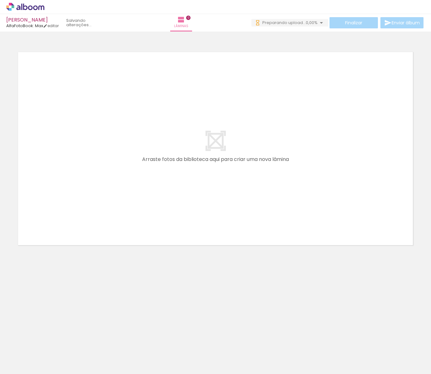
click at [23, 365] on span "Adicionar Fotos" at bounding box center [22, 365] width 19 height 7
click at [0, 0] on input "file" at bounding box center [0, 0] width 0 height 0
click at [19, 366] on span "Adicionar Fotos" at bounding box center [22, 365] width 19 height 7
click at [0, 0] on input "file" at bounding box center [0, 0] width 0 height 0
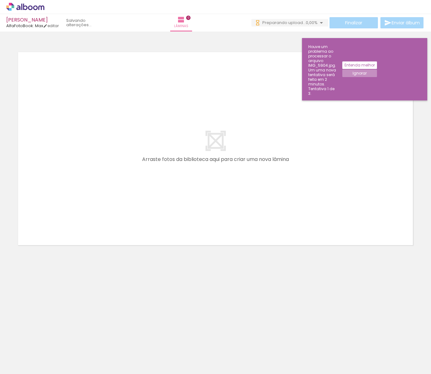
click at [28, 371] on span "Adicionar Fotos" at bounding box center [22, 370] width 19 height 7
click at [0, 0] on input "file" at bounding box center [0, 0] width 0 height 0
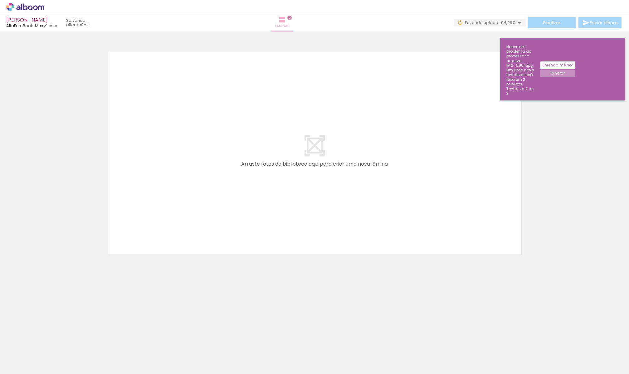
click at [290, 24] on span "Lâminas" at bounding box center [282, 26] width 14 height 6
click at [185, 359] on div at bounding box center [180, 353] width 31 height 21
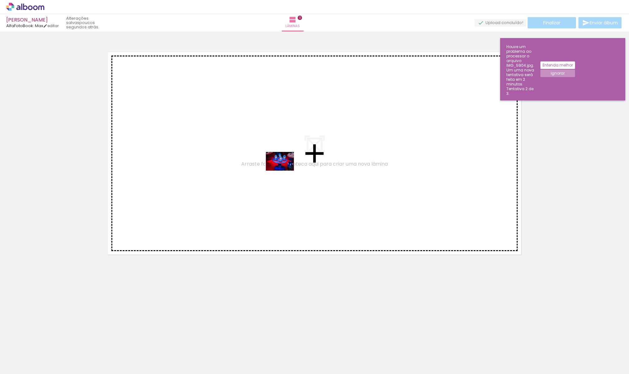
drag, startPoint x: 185, startPoint y: 359, endPoint x: 285, endPoint y: 170, distance: 213.3
click at [285, 170] on quentale-workspace at bounding box center [314, 187] width 629 height 374
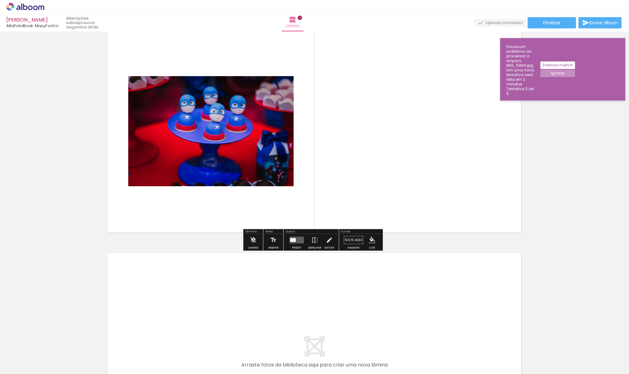
scroll to position [0, 0]
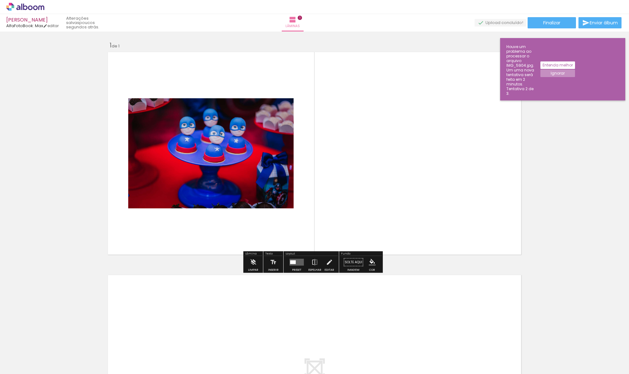
click at [301, 18] on div "Lâminas 1" at bounding box center [293, 22] width 22 height 17
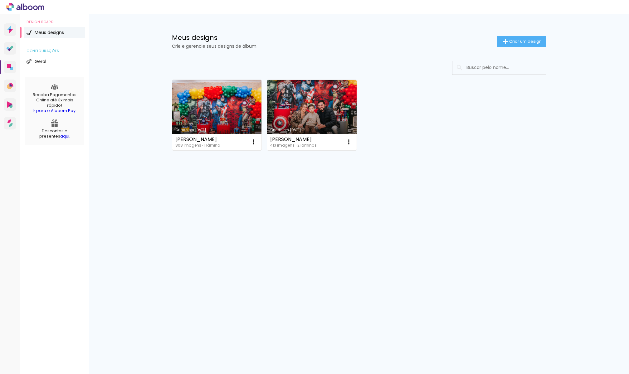
click at [229, 104] on link "Criado em 07/10/25" at bounding box center [217, 115] width 90 height 71
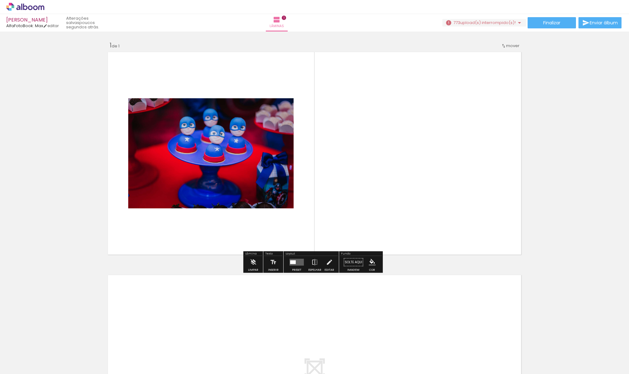
click at [232, 173] on quentale-photo at bounding box center [210, 153] width 165 height 110
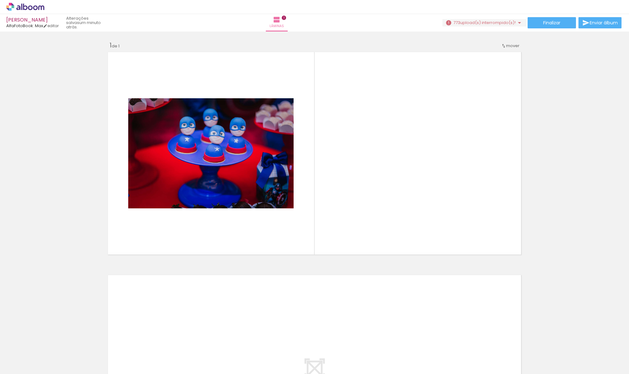
scroll to position [0, 1055]
click at [232, 348] on div at bounding box center [231, 353] width 31 height 31
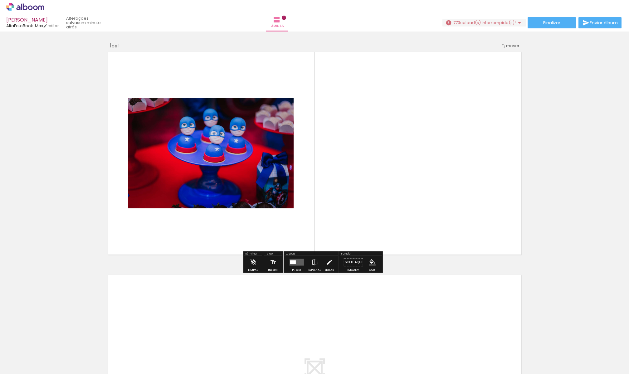
click at [228, 157] on quentale-photo at bounding box center [210, 153] width 165 height 110
drag, startPoint x: 317, startPoint y: 178, endPoint x: 264, endPoint y: 169, distance: 54.0
click at [317, 178] on quentale-layouter at bounding box center [315, 154] width 418 height 208
click at [249, 162] on quentale-photo at bounding box center [210, 153] width 165 height 110
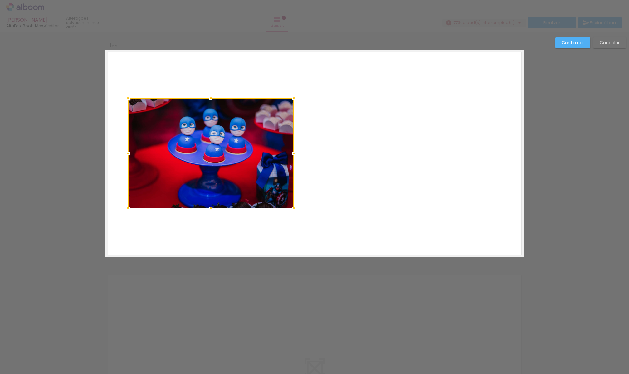
click at [249, 162] on div at bounding box center [210, 153] width 165 height 110
click at [254, 86] on quentale-layouter at bounding box center [315, 154] width 418 height 208
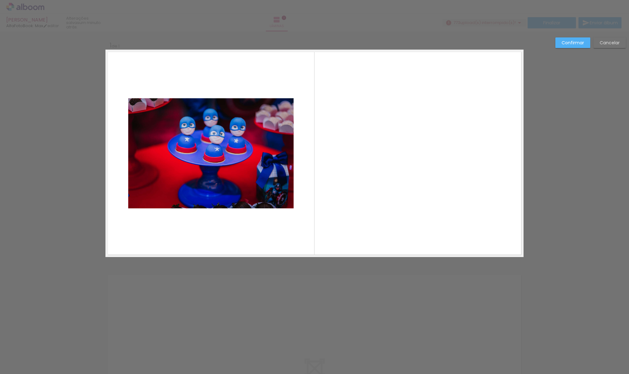
click at [254, 86] on quentale-layouter at bounding box center [315, 154] width 418 height 208
click at [226, 36] on div "Confirmar Cancelar" at bounding box center [314, 262] width 629 height 461
click at [0, 0] on slot "Cancelar" at bounding box center [0, 0] width 0 height 0
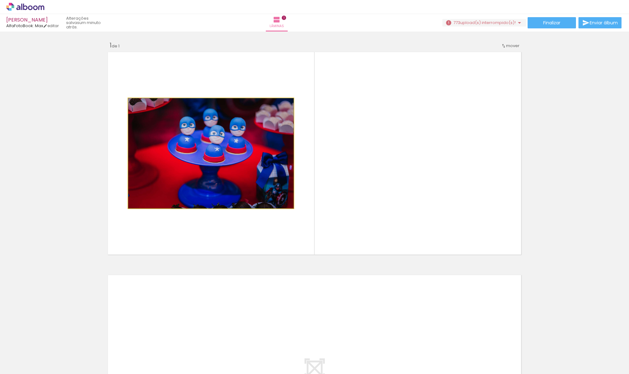
click at [170, 122] on img at bounding box center [210, 153] width 165 height 110
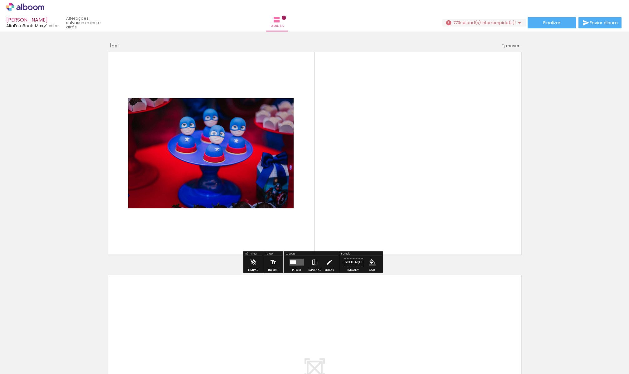
click at [138, 118] on quentale-photo at bounding box center [210, 153] width 165 height 110
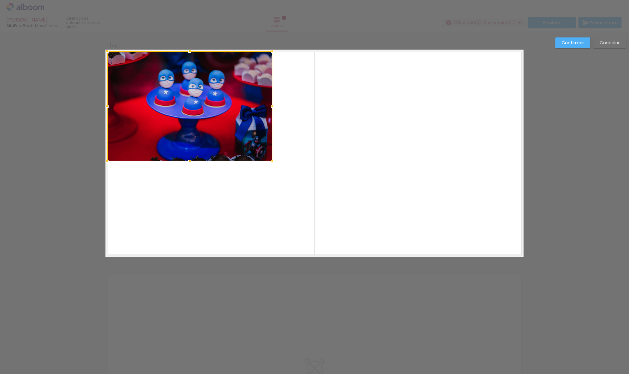
drag, startPoint x: 138, startPoint y: 118, endPoint x: 116, endPoint y: 71, distance: 51.8
click at [116, 71] on div at bounding box center [189, 106] width 165 height 110
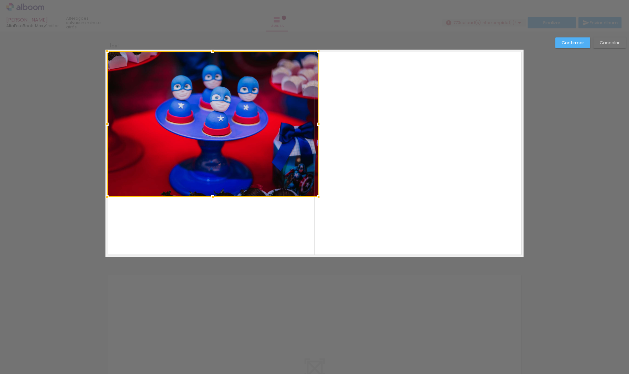
drag, startPoint x: 269, startPoint y: 163, endPoint x: 315, endPoint y: 199, distance: 58.1
click at [315, 199] on div at bounding box center [319, 197] width 12 height 12
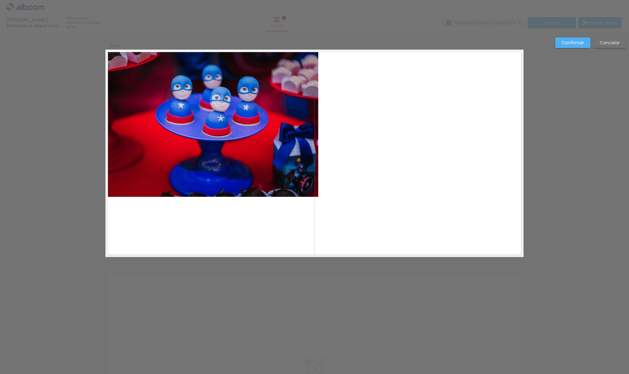
click at [223, 193] on quentale-photo at bounding box center [213, 124] width 212 height 146
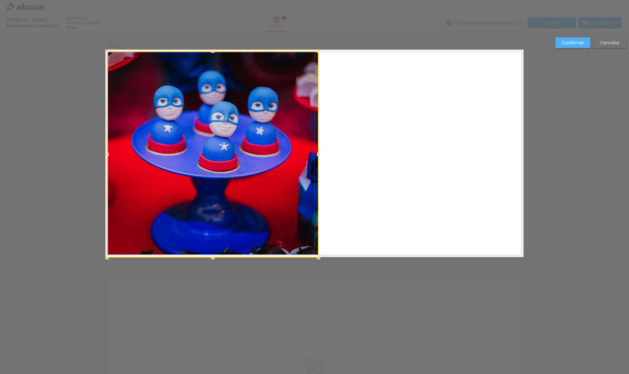
drag, startPoint x: 210, startPoint y: 196, endPoint x: 212, endPoint y: 267, distance: 70.9
click at [212, 267] on div "Inserir lâmina 1 de 1 Confirmar Cancelar" at bounding box center [314, 262] width 629 height 461
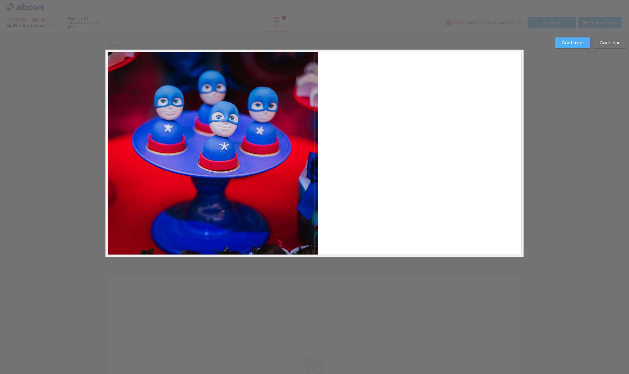
click at [319, 157] on quentale-layouter at bounding box center [315, 154] width 418 height 208
click at [315, 155] on quentale-photo at bounding box center [213, 154] width 212 height 206
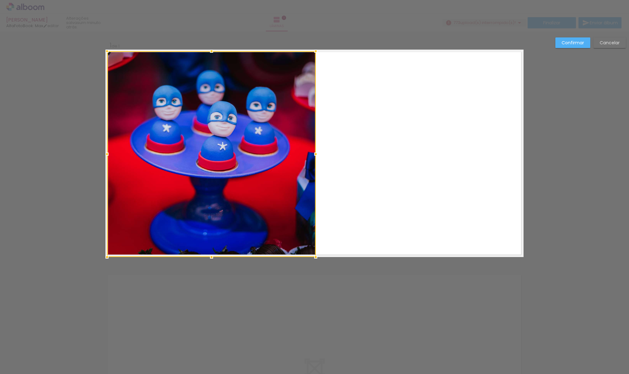
drag, startPoint x: 317, startPoint y: 156, endPoint x: 332, endPoint y: 115, distance: 43.4
click at [314, 156] on div at bounding box center [316, 154] width 12 height 12
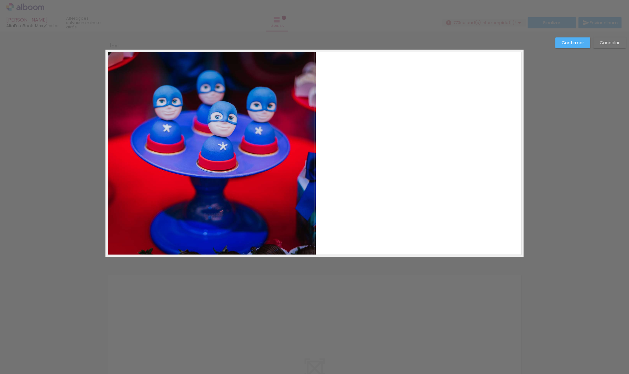
click at [353, 37] on div "Confirmar Cancelar" at bounding box center [314, 262] width 629 height 461
click at [0, 0] on slot "Confirmar" at bounding box center [0, 0] width 0 height 0
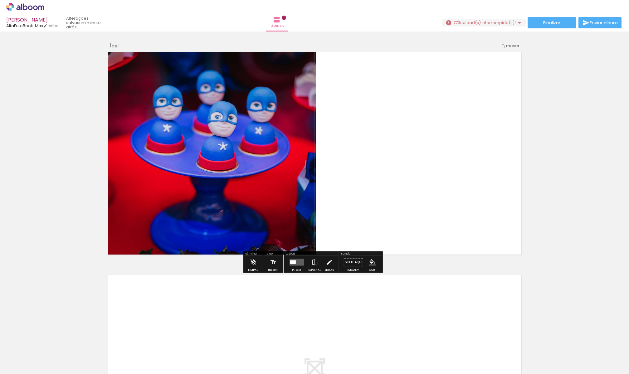
click at [288, 146] on quentale-photo at bounding box center [211, 154] width 209 height 206
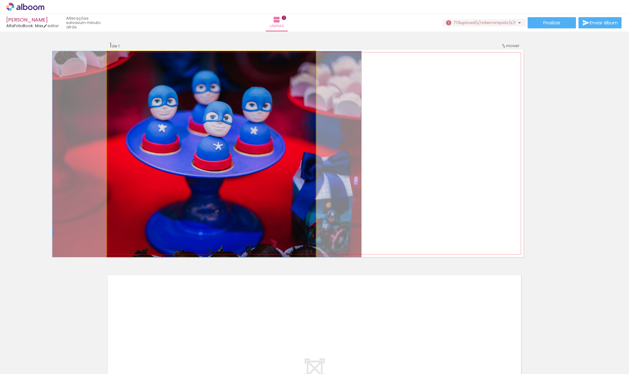
drag, startPoint x: 286, startPoint y: 136, endPoint x: 281, endPoint y: 135, distance: 4.8
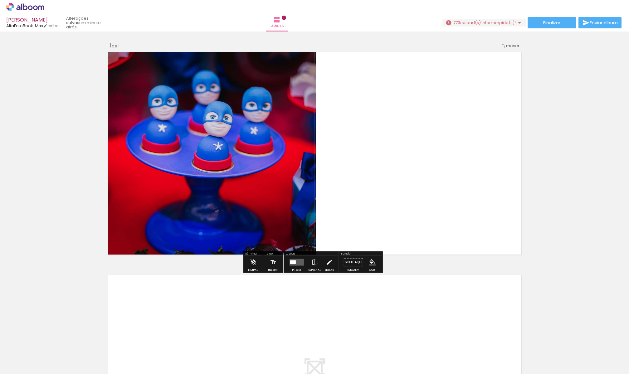
click at [367, 114] on quentale-layouter at bounding box center [315, 154] width 418 height 208
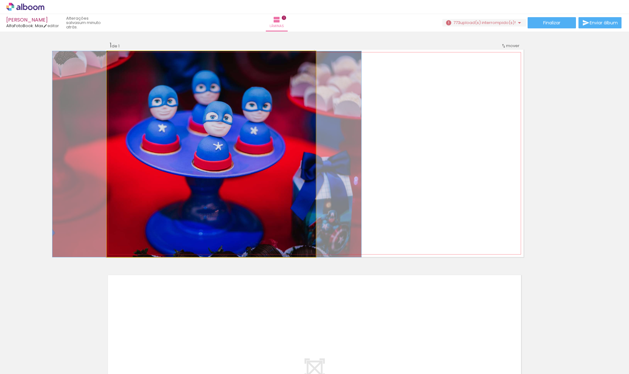
click at [231, 111] on quentale-photo at bounding box center [211, 154] width 209 height 206
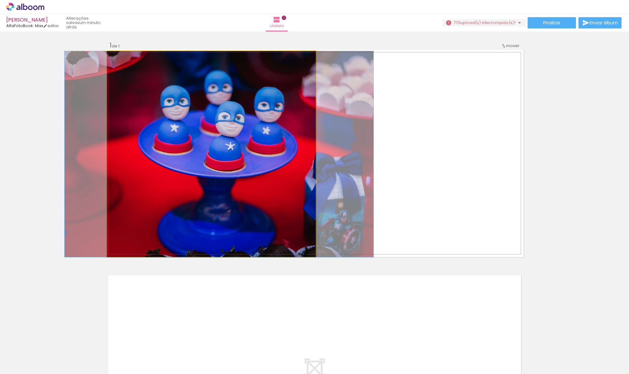
drag, startPoint x: 231, startPoint y: 111, endPoint x: 241, endPoint y: 111, distance: 10.3
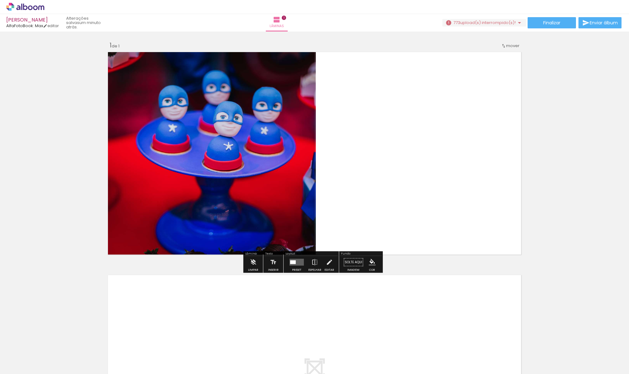
click at [375, 125] on quentale-layouter at bounding box center [315, 154] width 418 height 208
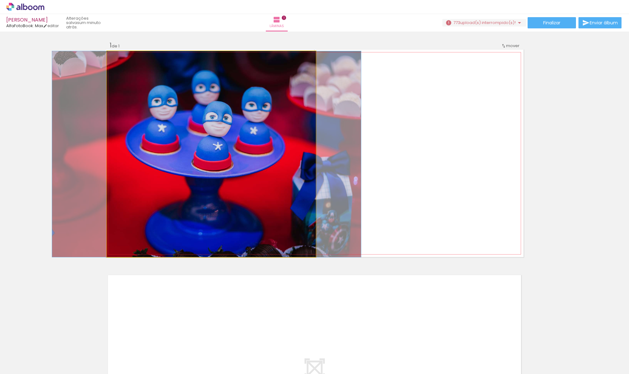
drag, startPoint x: 278, startPoint y: 123, endPoint x: 267, endPoint y: 124, distance: 10.6
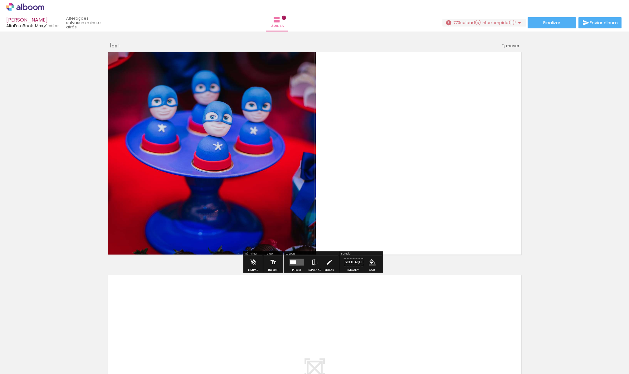
click at [430, 127] on quentale-layouter at bounding box center [315, 154] width 418 height 208
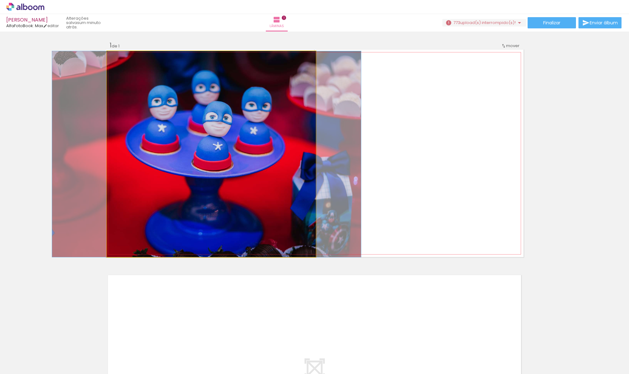
click at [233, 114] on quentale-photo at bounding box center [211, 154] width 209 height 206
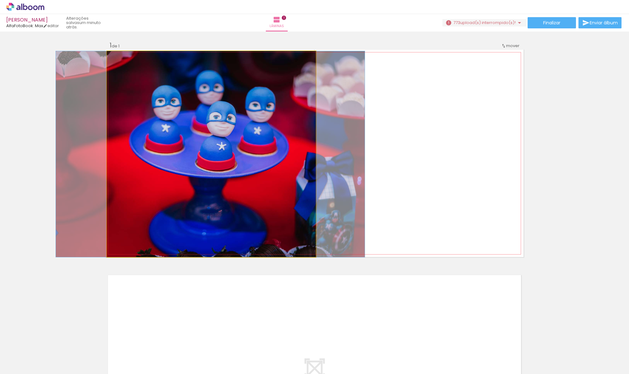
drag, startPoint x: 231, startPoint y: 113, endPoint x: 235, endPoint y: 113, distance: 3.7
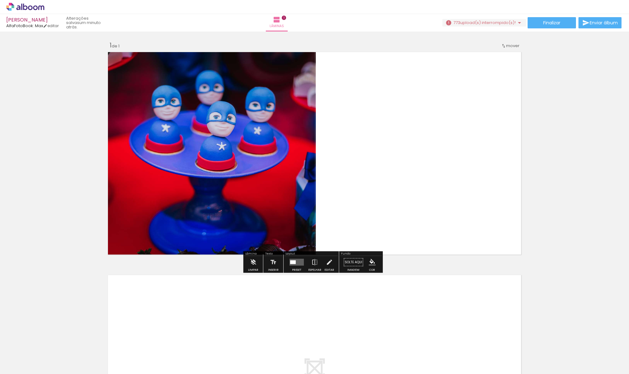
click at [346, 138] on quentale-layouter at bounding box center [315, 154] width 418 height 208
